Goal: Information Seeking & Learning: Compare options

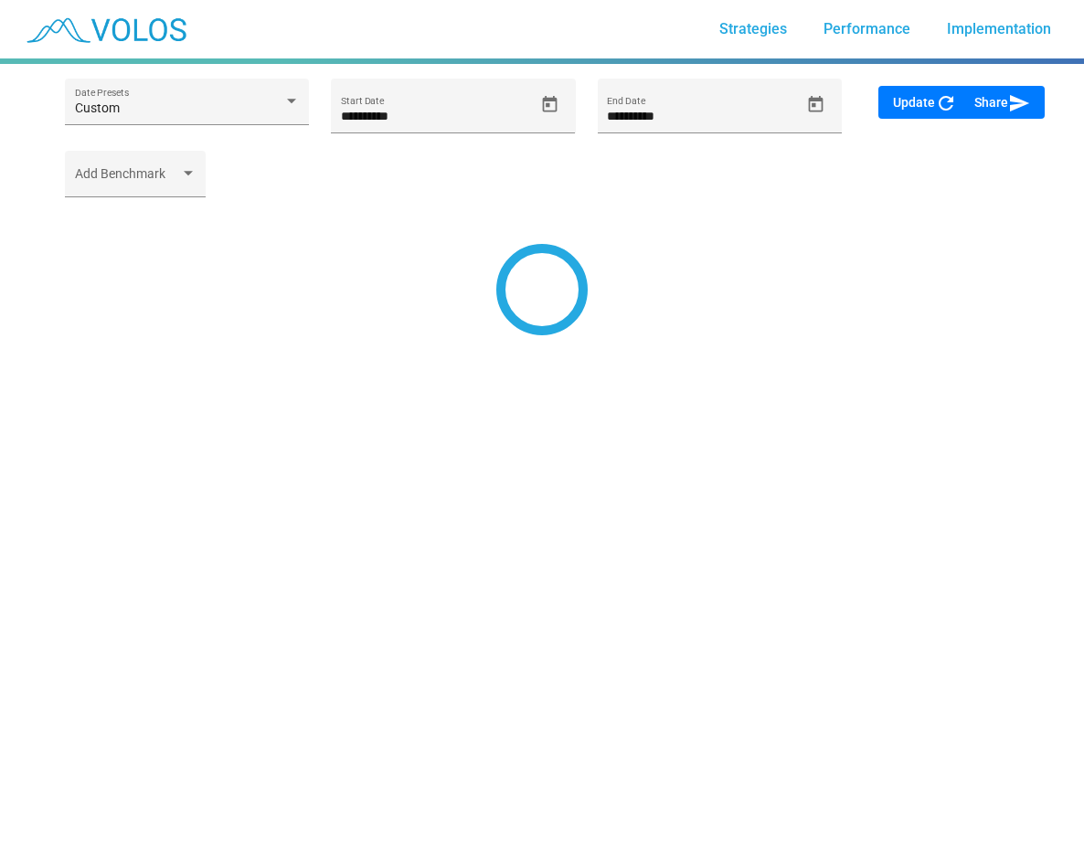
type input "**********"
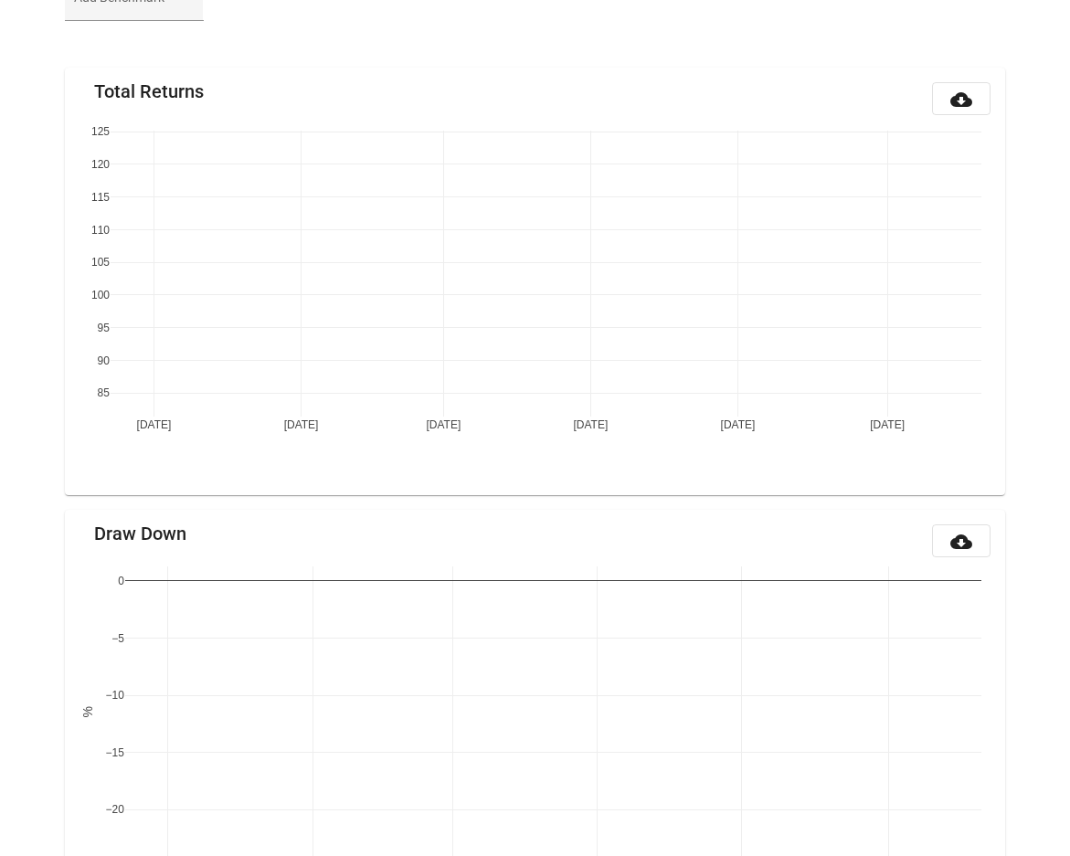
scroll to position [215, 0]
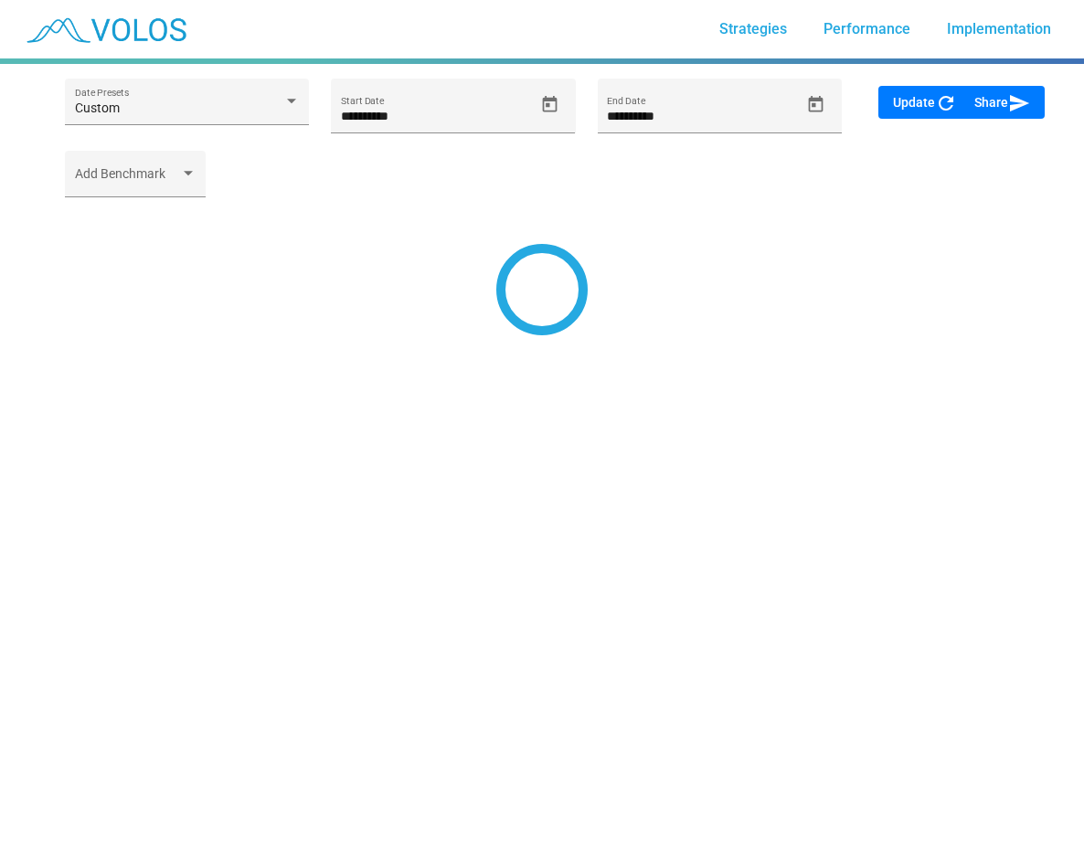
type input "**********"
